Goal: Task Accomplishment & Management: Use online tool/utility

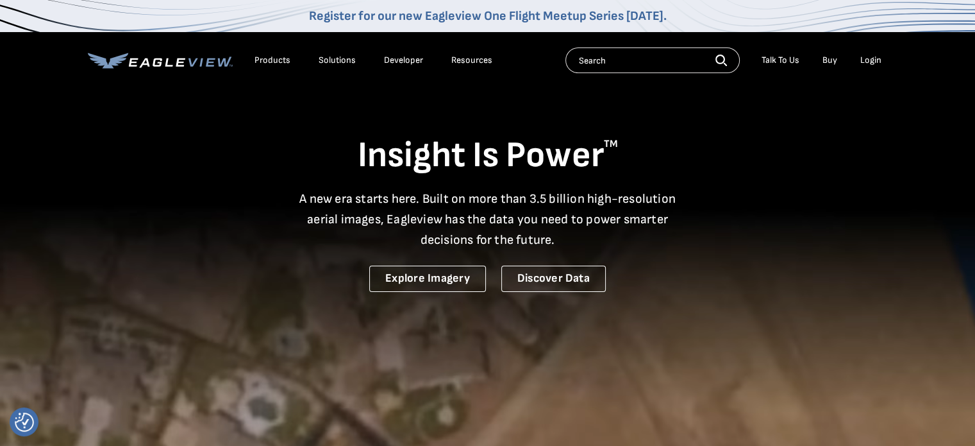
click at [874, 61] on div "Login" at bounding box center [871, 61] width 21 height 12
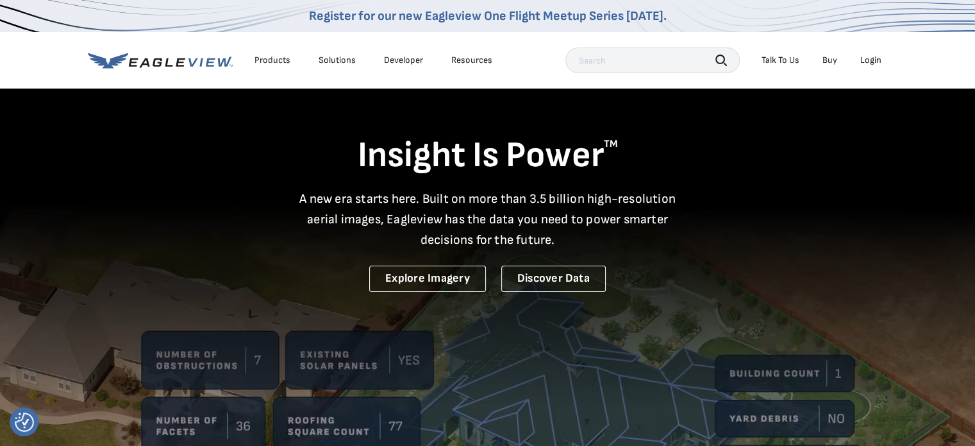
click at [879, 60] on div "Login" at bounding box center [871, 61] width 21 height 12
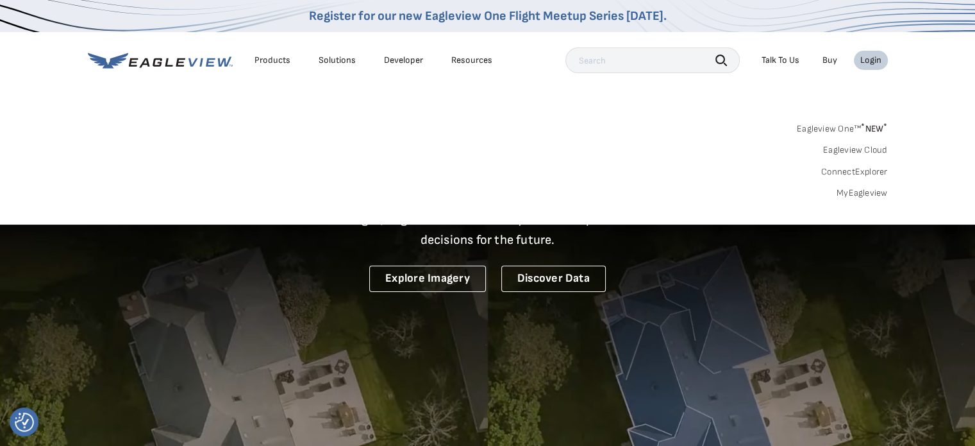
click at [879, 60] on div "Login" at bounding box center [871, 61] width 21 height 12
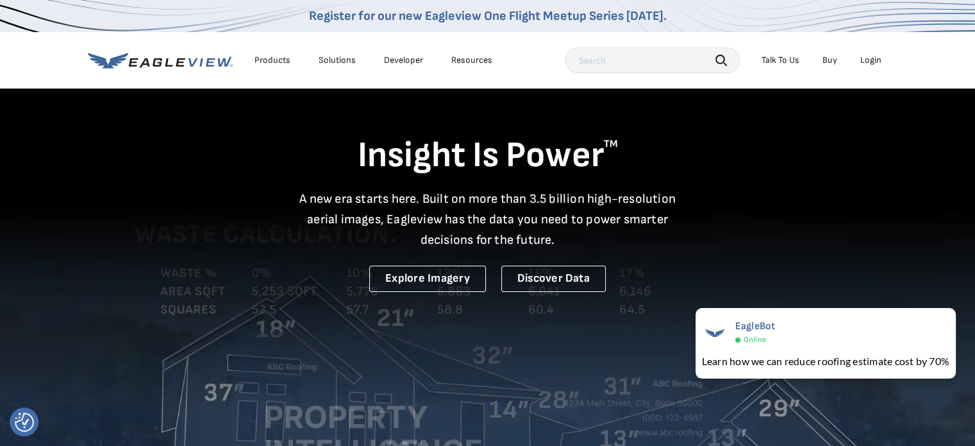
click at [870, 61] on div "Login" at bounding box center [871, 61] width 21 height 12
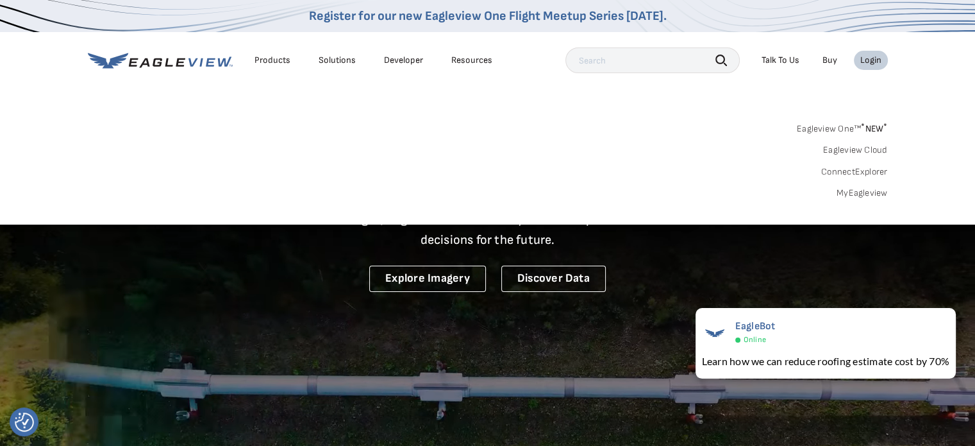
click at [861, 193] on link "MyEagleview" at bounding box center [862, 193] width 51 height 12
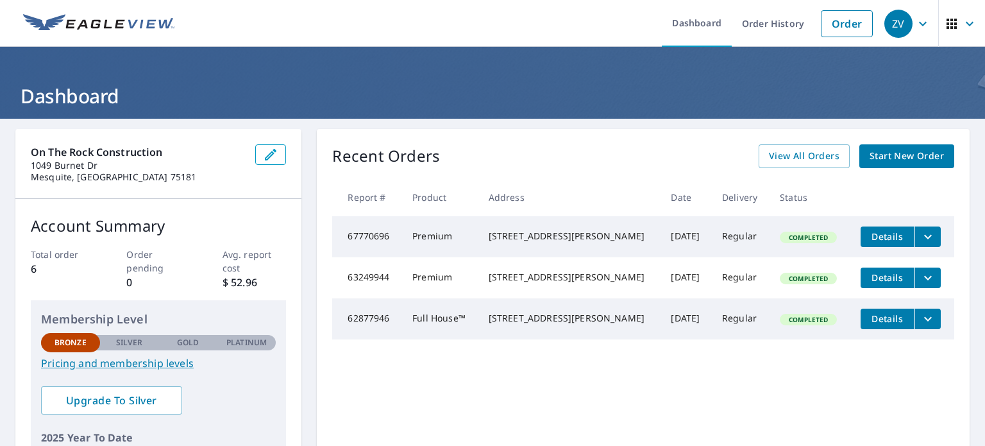
click at [920, 235] on icon "filesDropdownBtn-67770696" at bounding box center [927, 236] width 15 height 15
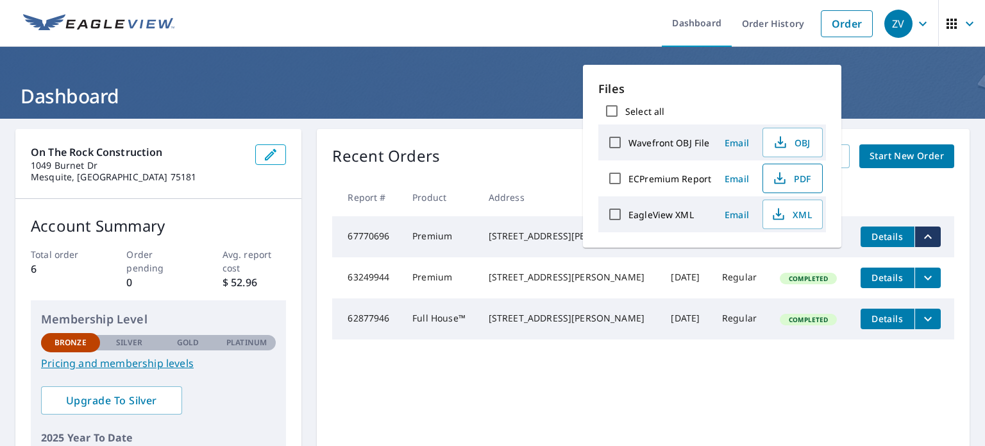
click at [795, 178] on span "PDF" at bounding box center [791, 178] width 41 height 15
